Goal: Navigation & Orientation: Find specific page/section

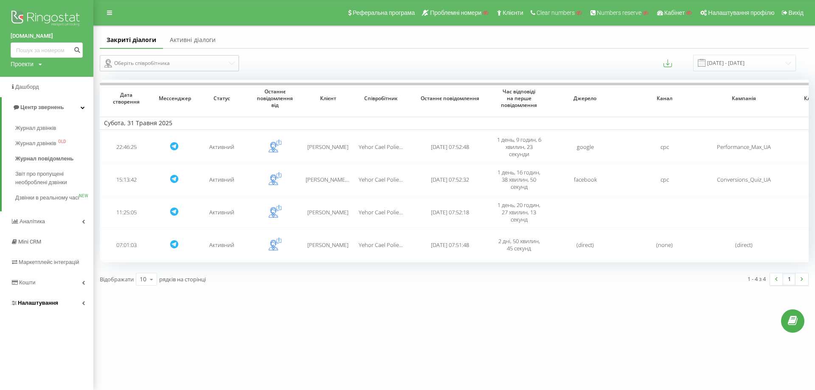
click at [45, 306] on span "Налаштування" at bounding box center [38, 303] width 40 height 6
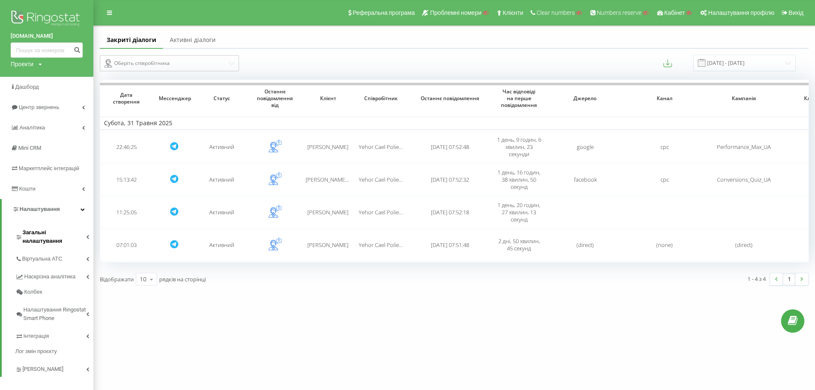
click at [51, 227] on link "Загальні налаштування" at bounding box center [54, 235] width 78 height 26
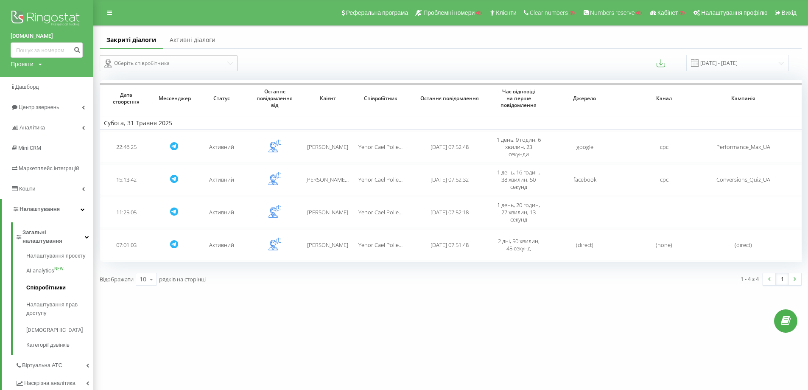
click at [53, 283] on span "Співробітники" at bounding box center [45, 287] width 39 height 8
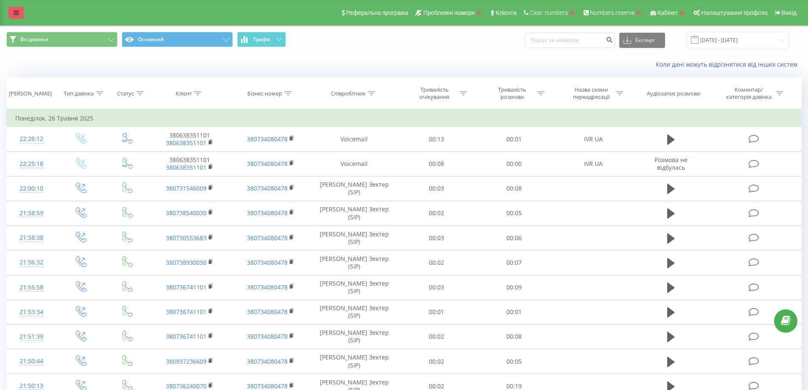
click at [15, 12] on icon at bounding box center [16, 13] width 5 height 6
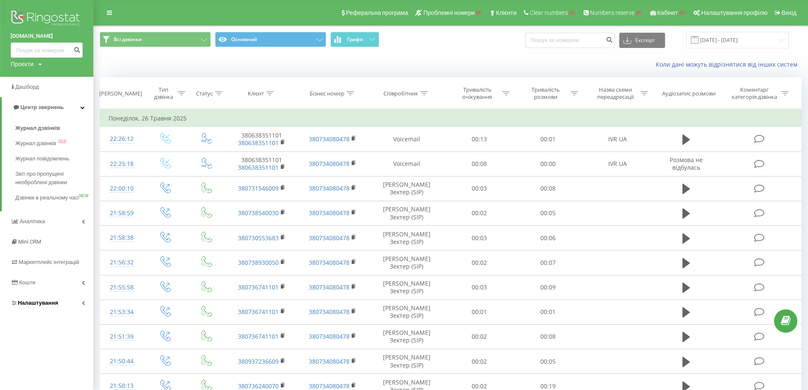
click at [57, 311] on link "Налаштування" at bounding box center [46, 303] width 93 height 20
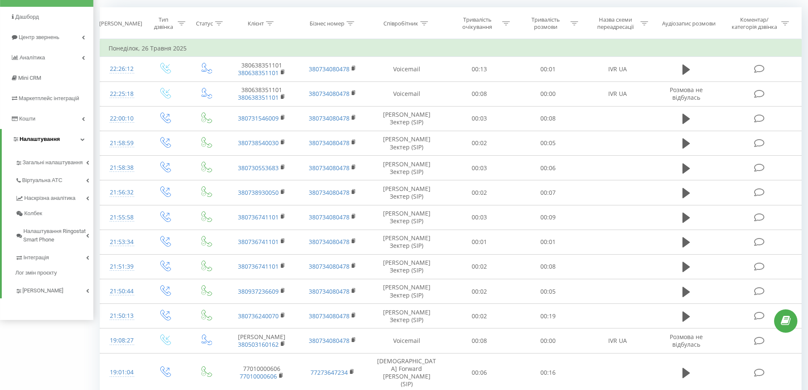
scroll to position [85, 0]
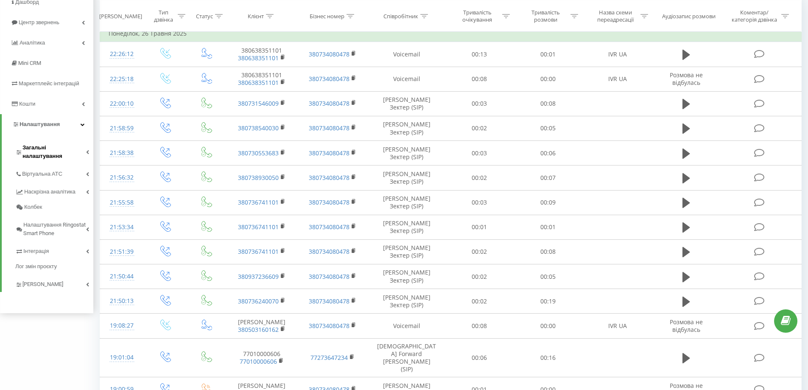
click at [52, 143] on link "Загальні налаштування" at bounding box center [54, 150] width 78 height 26
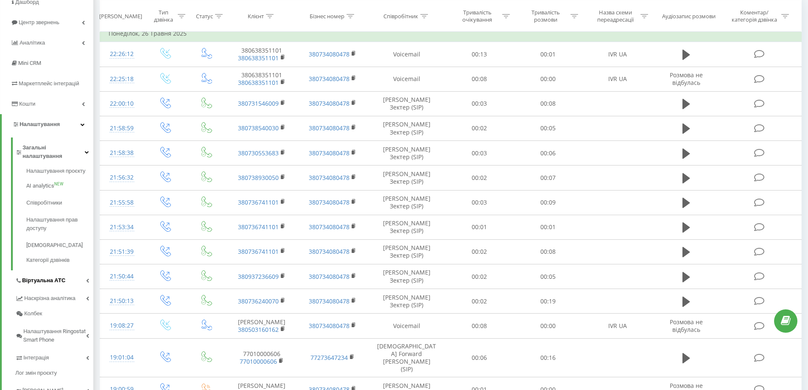
click at [53, 276] on span "Віртуальна АТС" at bounding box center [43, 280] width 43 height 8
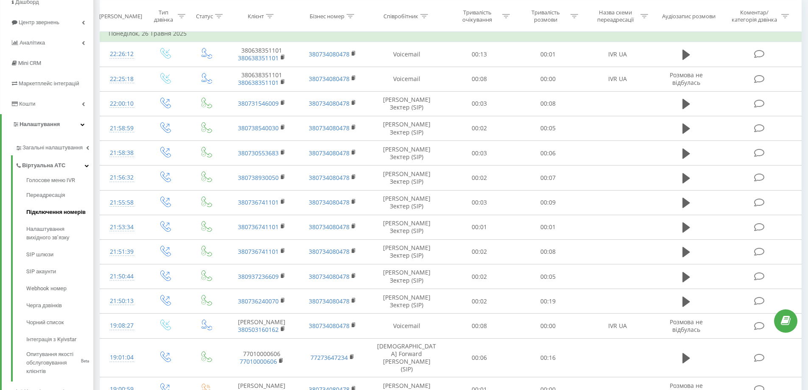
click at [55, 204] on link "Підключення номерів" at bounding box center [59, 212] width 67 height 17
click at [55, 196] on span "Переадресація" at bounding box center [46, 195] width 41 height 8
